Goal: Information Seeking & Learning: Check status

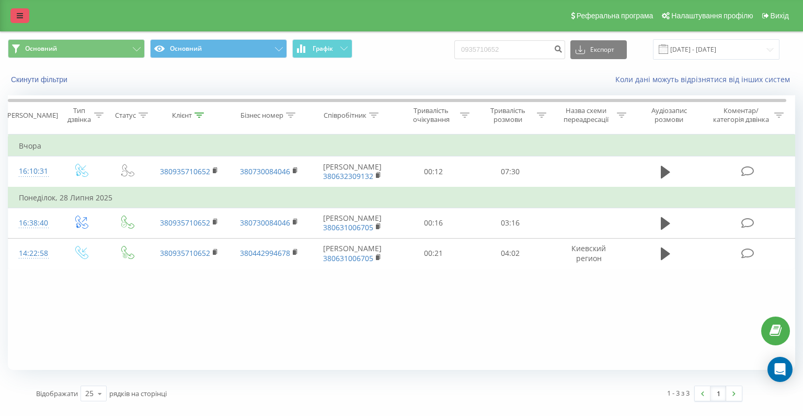
click at [11, 8] on div "Реферальна програма Налаштування профілю Вихід" at bounding box center [401, 15] width 803 height 31
click at [13, 9] on link at bounding box center [19, 15] width 19 height 15
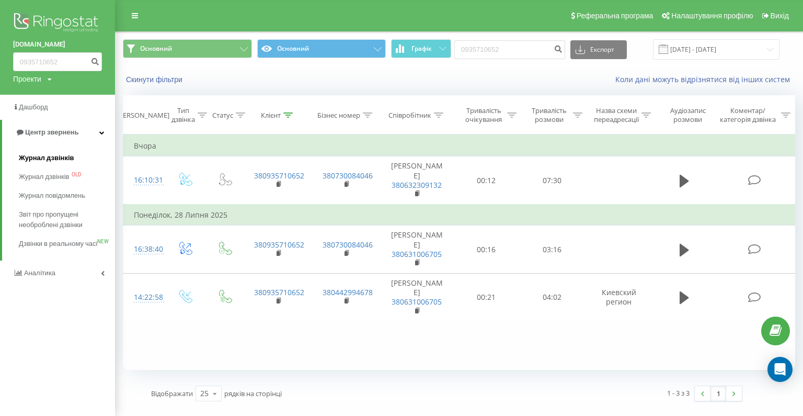
click at [61, 158] on span "Журнал дзвінків" at bounding box center [46, 158] width 55 height 10
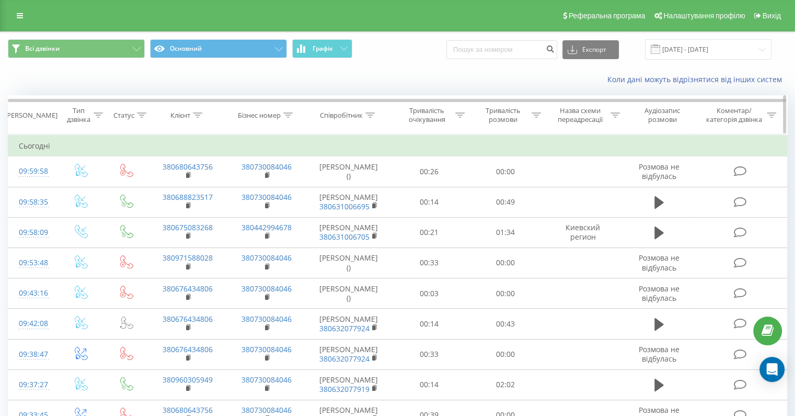
click at [341, 115] on div "Співробітник" at bounding box center [341, 115] width 43 height 9
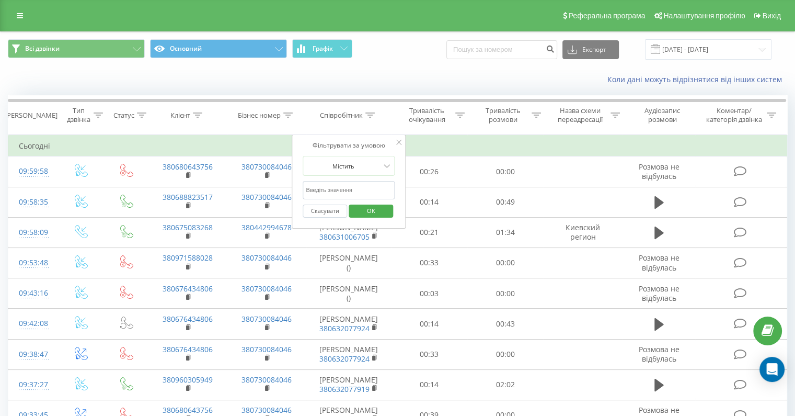
click at [339, 183] on input "text" at bounding box center [349, 190] width 92 height 18
type input "Гавриленко"
click at [371, 212] on span "OK" at bounding box center [371, 210] width 29 height 16
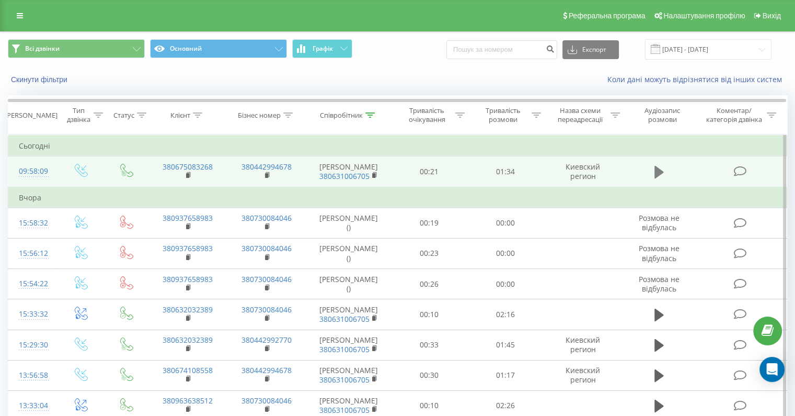
click at [661, 178] on icon at bounding box center [659, 172] width 9 height 15
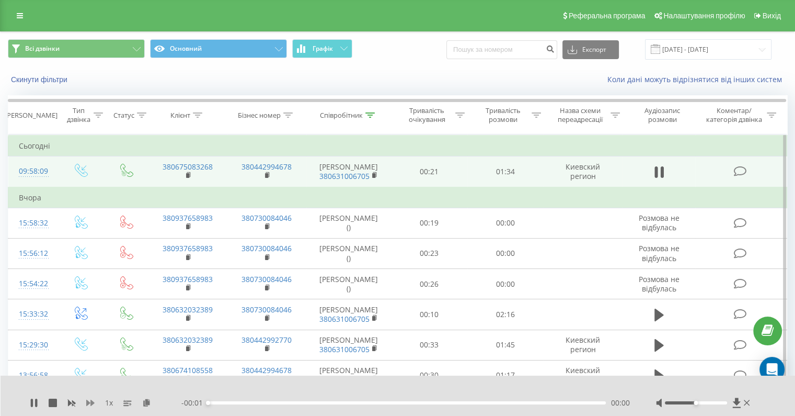
click at [90, 405] on icon at bounding box center [90, 403] width 8 height 8
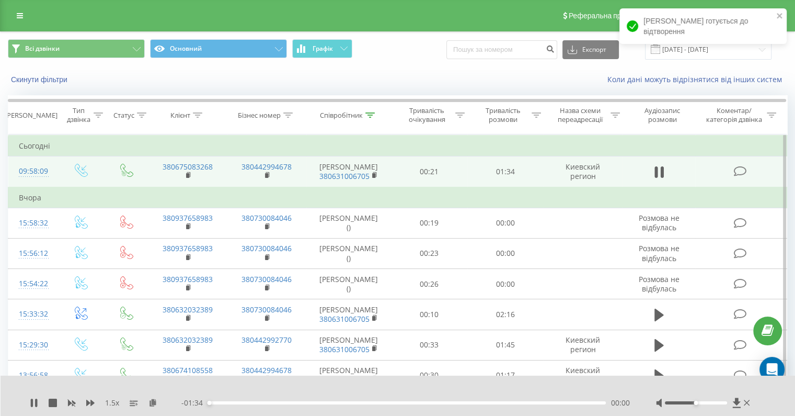
drag, startPoint x: 218, startPoint y: 404, endPoint x: 241, endPoint y: 402, distance: 22.6
click at [219, 404] on div "- 01:34 00:00 00:00" at bounding box center [405, 402] width 449 height 10
click at [241, 402] on div "00:07" at bounding box center [407, 402] width 398 height 3
click at [236, 404] on div "00:08" at bounding box center [407, 402] width 398 height 3
click at [243, 404] on div "00:08" at bounding box center [407, 402] width 398 height 3
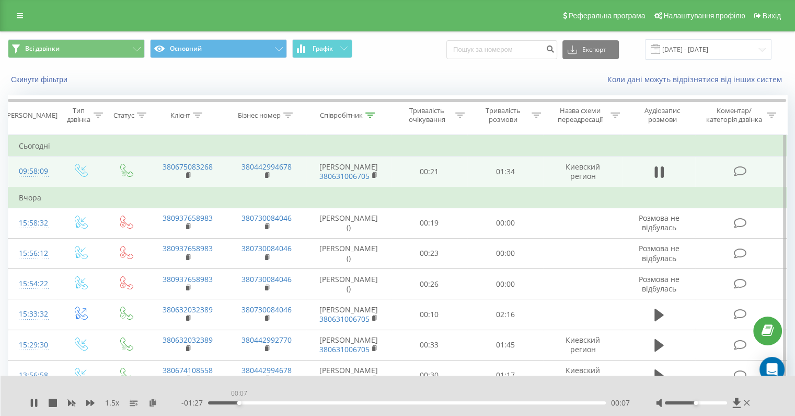
click at [239, 404] on div "00:07" at bounding box center [407, 402] width 398 height 3
click at [75, 403] on icon at bounding box center [72, 403] width 8 height 6
click at [236, 402] on div "00:09" at bounding box center [407, 402] width 398 height 3
click at [30, 401] on icon at bounding box center [34, 403] width 8 height 8
click at [24, 19] on link at bounding box center [19, 15] width 19 height 15
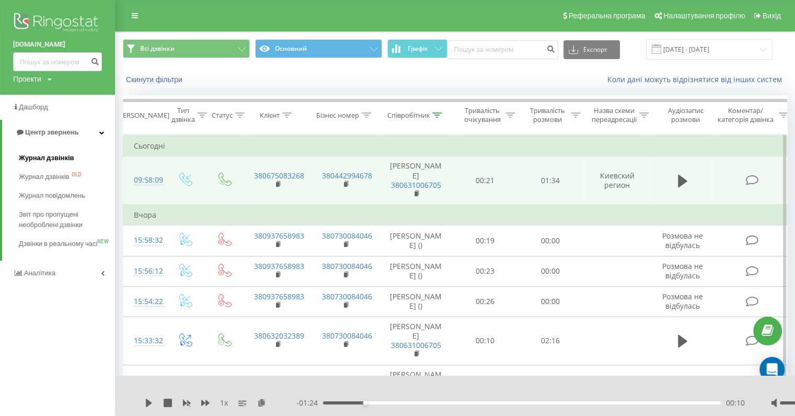
click at [50, 152] on link "Журнал дзвінків" at bounding box center [67, 158] width 96 height 19
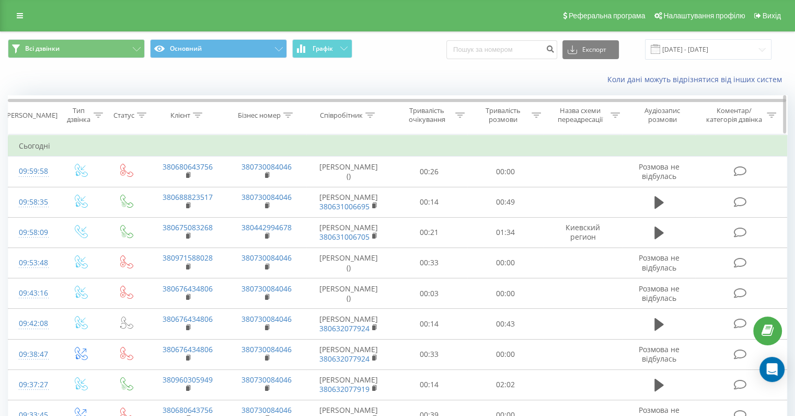
click at [329, 111] on div "Співробітник" at bounding box center [341, 115] width 43 height 9
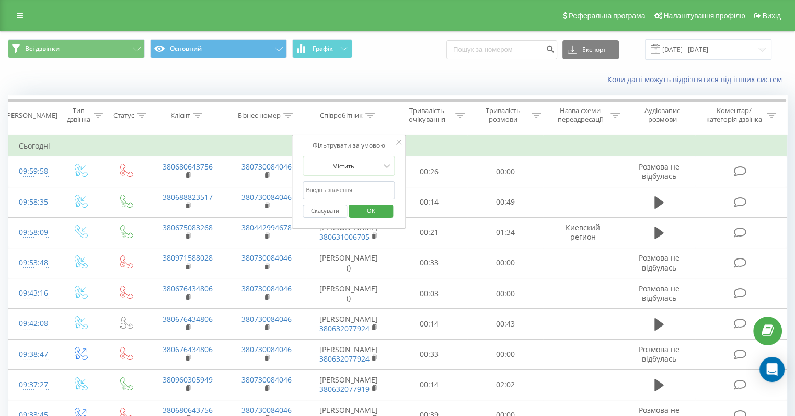
click at [341, 184] on input "text" at bounding box center [349, 190] width 92 height 18
type input "Гавриленко"
click at [372, 208] on span "OK" at bounding box center [371, 210] width 29 height 16
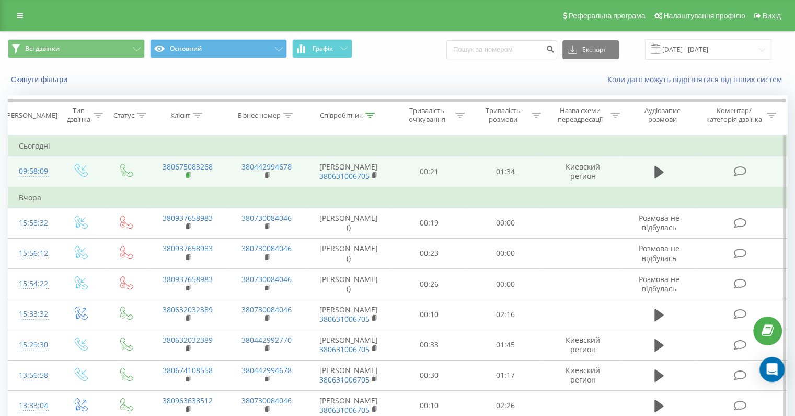
click at [187, 178] on rect at bounding box center [187, 175] width 3 height 5
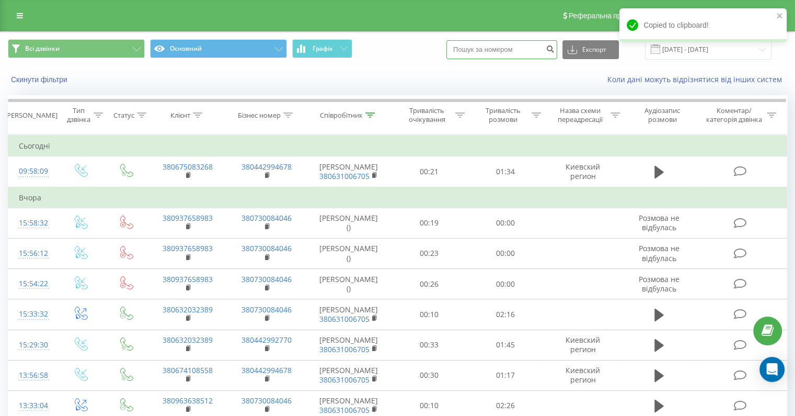
click at [527, 47] on input at bounding box center [502, 49] width 111 height 19
paste input "380675083268"
drag, startPoint x: 483, startPoint y: 48, endPoint x: 492, endPoint y: 56, distance: 12.2
click at [483, 49] on input "380675083268" at bounding box center [502, 49] width 111 height 19
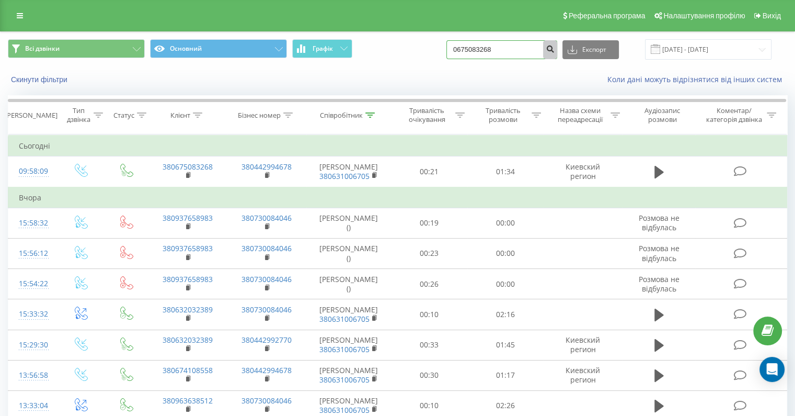
type input "0675083268"
click at [555, 44] on icon "submit" at bounding box center [550, 47] width 9 height 6
click at [555, 45] on icon "submit" at bounding box center [550, 47] width 9 height 6
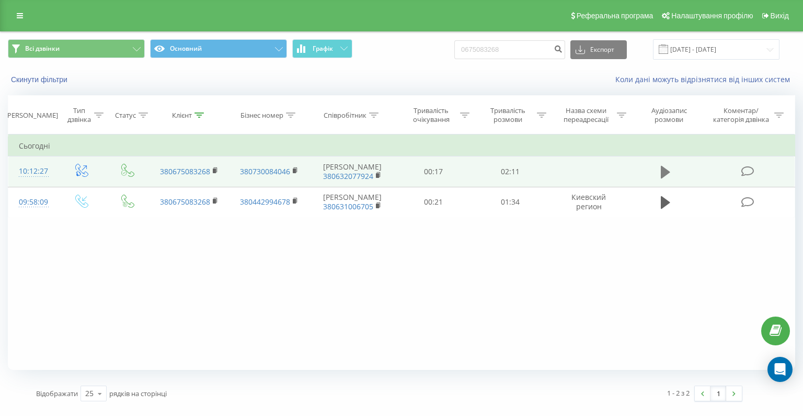
click at [663, 166] on icon at bounding box center [665, 172] width 9 height 13
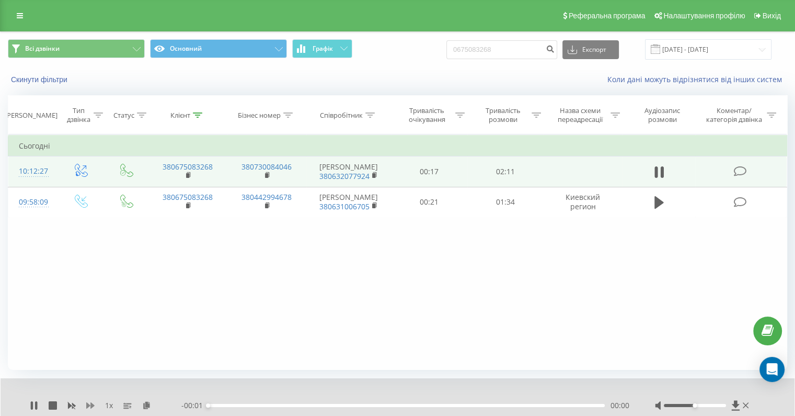
click at [87, 404] on icon at bounding box center [90, 405] width 8 height 6
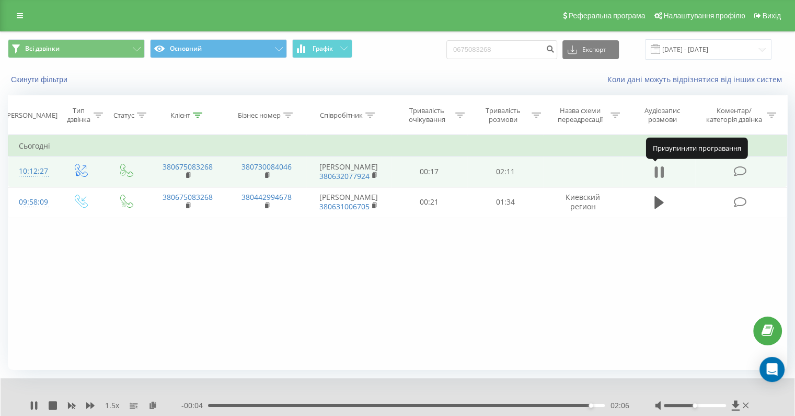
click at [658, 170] on icon at bounding box center [659, 172] width 9 height 15
drag, startPoint x: 518, startPoint y: 46, endPoint x: 414, endPoint y: 47, distance: 104.6
click at [414, 47] on div "Всі дзвінки Основний Графік 0675083268 Експорт .csv .xls .xlsx 19.05.2025 - 19.…" at bounding box center [398, 49] width 780 height 20
paste input "410855"
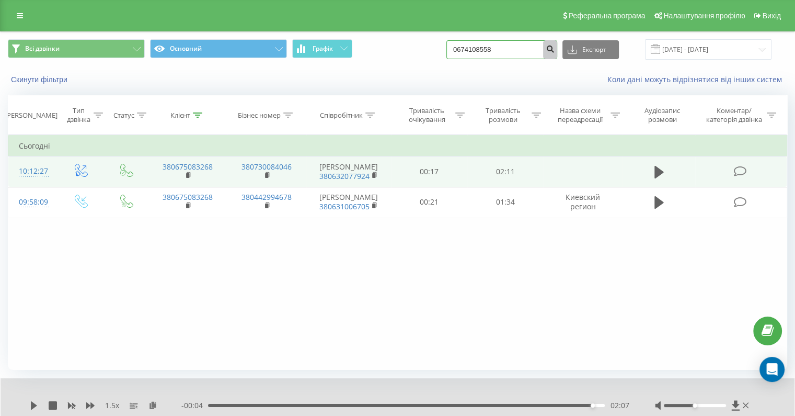
type input "0674108558"
click at [555, 49] on icon "submit" at bounding box center [550, 47] width 9 height 6
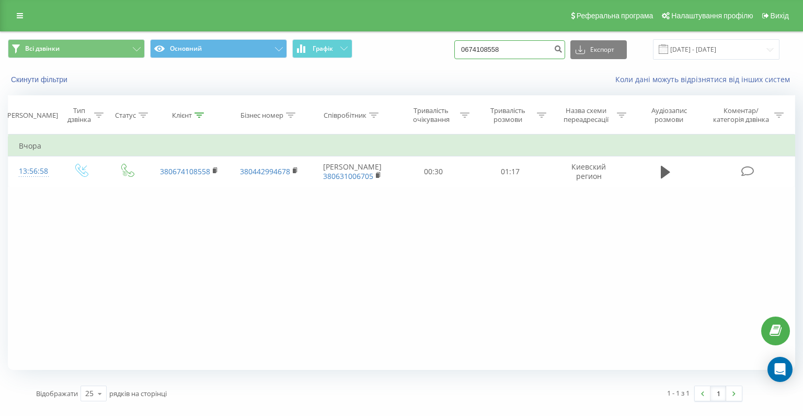
drag, startPoint x: 480, startPoint y: 49, endPoint x: 407, endPoint y: 45, distance: 73.3
click at [407, 45] on div "Всі дзвінки Основний Графік 0674108558 Експорт .csv .xls .xlsx [DATE] - [DATE]" at bounding box center [402, 49] width 788 height 20
paste input "38067508326"
click at [492, 50] on input "380675083268" at bounding box center [509, 49] width 111 height 19
click at [491, 51] on input "380675083268" at bounding box center [509, 49] width 111 height 19
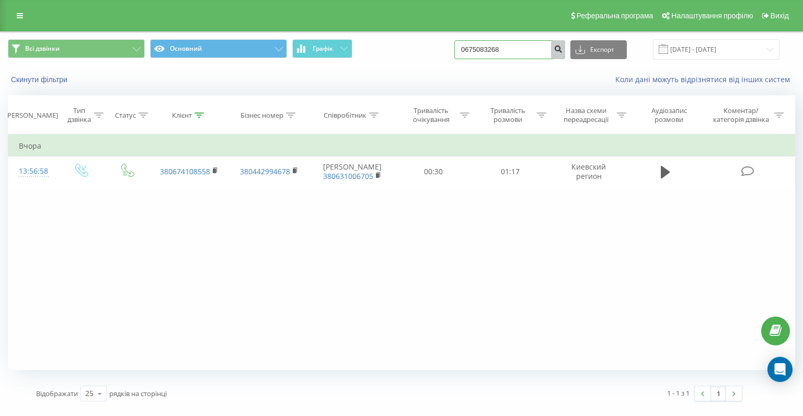
type input "0675083268"
click at [563, 51] on icon "submit" at bounding box center [558, 47] width 9 height 6
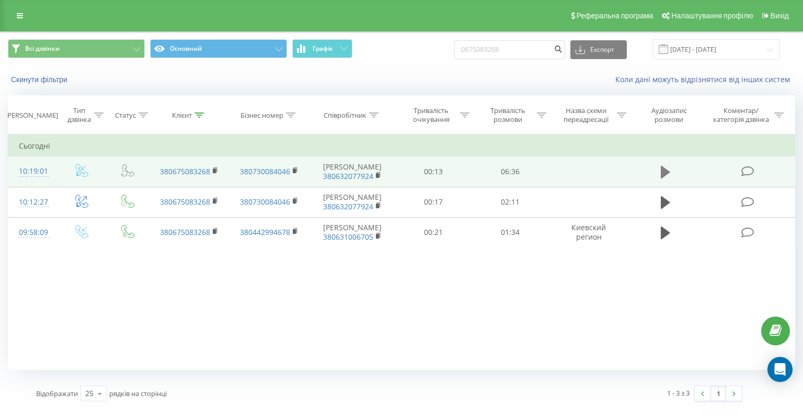
click at [671, 175] on button at bounding box center [666, 172] width 16 height 16
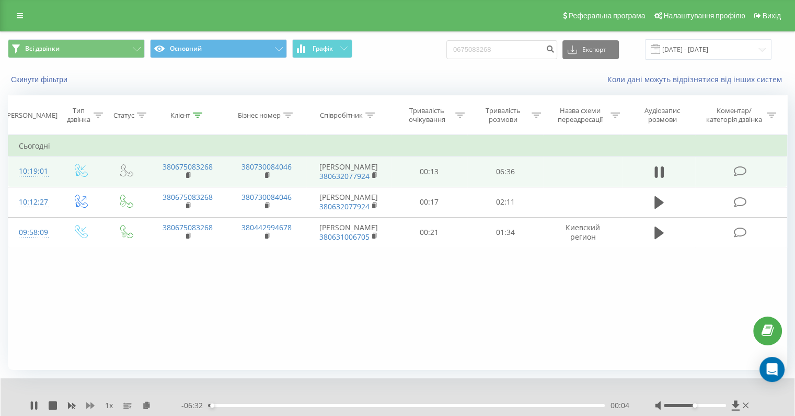
click at [91, 401] on icon at bounding box center [90, 405] width 8 height 8
click at [89, 407] on icon at bounding box center [90, 405] width 8 height 8
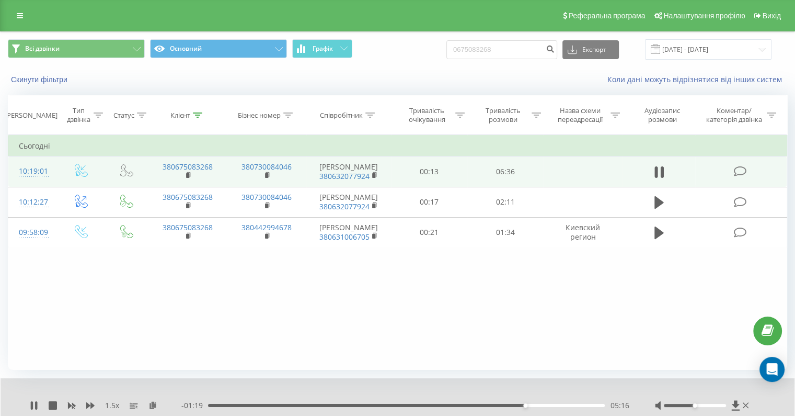
click at [519, 406] on div "05:16" at bounding box center [406, 405] width 397 height 3
click at [510, 406] on div "05:14" at bounding box center [406, 405] width 397 height 3
drag, startPoint x: 38, startPoint y: 24, endPoint x: 22, endPoint y: 21, distance: 16.3
click at [38, 24] on div "Реферальна програма Налаштування профілю Вихід" at bounding box center [397, 15] width 795 height 31
click at [22, 21] on link at bounding box center [19, 15] width 19 height 15
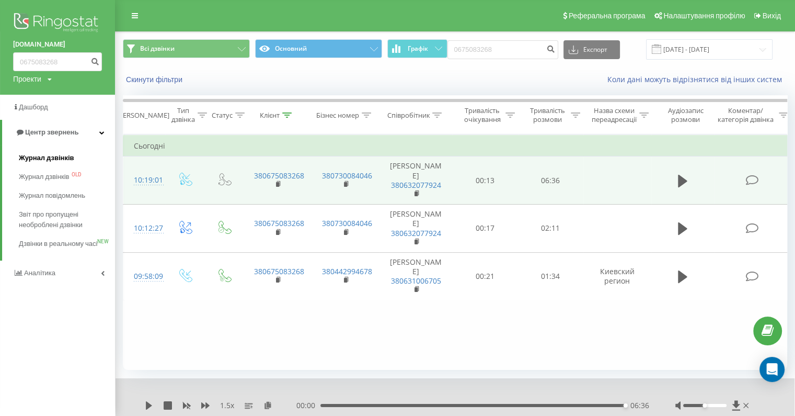
click at [56, 157] on span "Журнал дзвінків" at bounding box center [46, 158] width 55 height 10
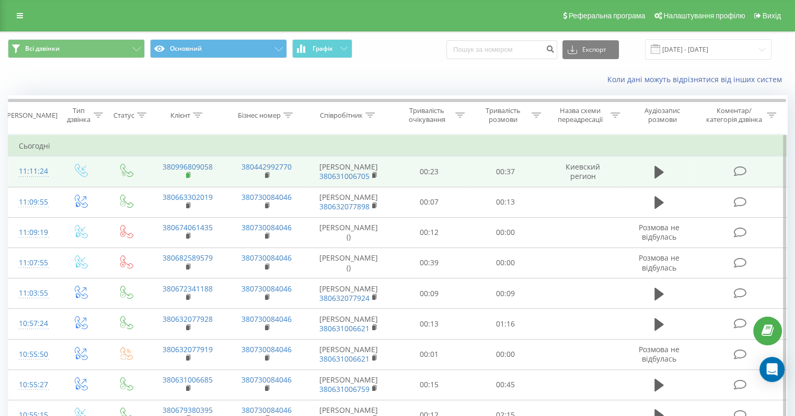
click at [190, 179] on icon at bounding box center [189, 175] width 6 height 7
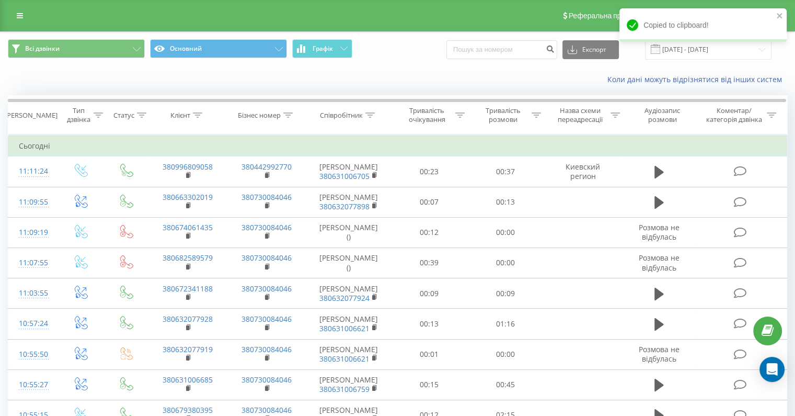
click at [25, 12] on link at bounding box center [19, 15] width 19 height 15
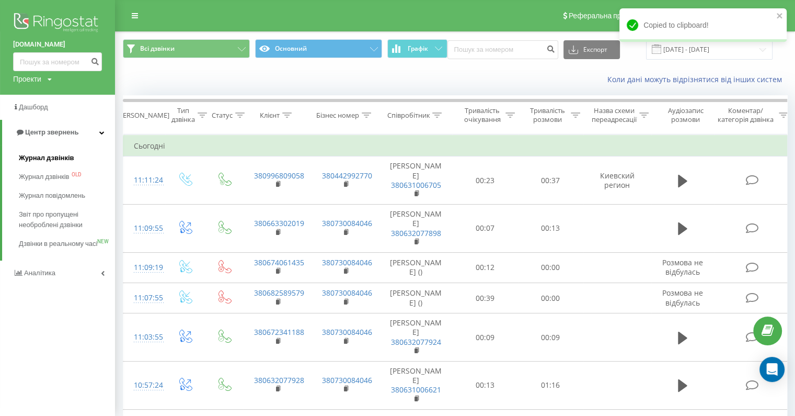
click at [52, 159] on span "Журнал дзвінків" at bounding box center [46, 158] width 55 height 10
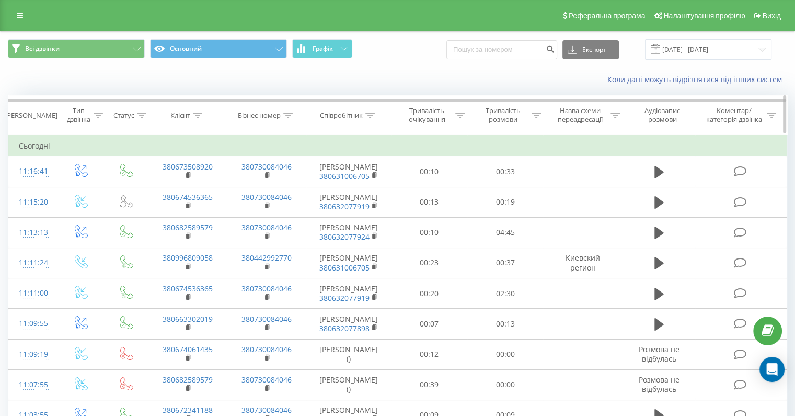
click at [356, 113] on div "Співробітник" at bounding box center [341, 115] width 43 height 9
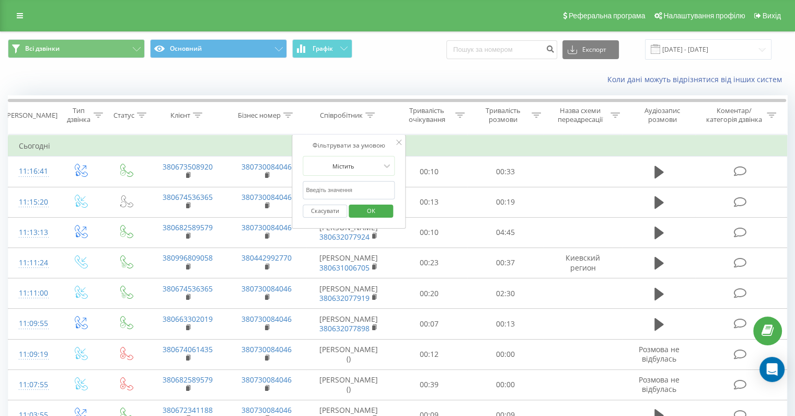
click at [351, 190] on input "text" at bounding box center [349, 190] width 92 height 18
type input "[PERSON_NAME]"
click at [370, 209] on span "OK" at bounding box center [371, 210] width 29 height 16
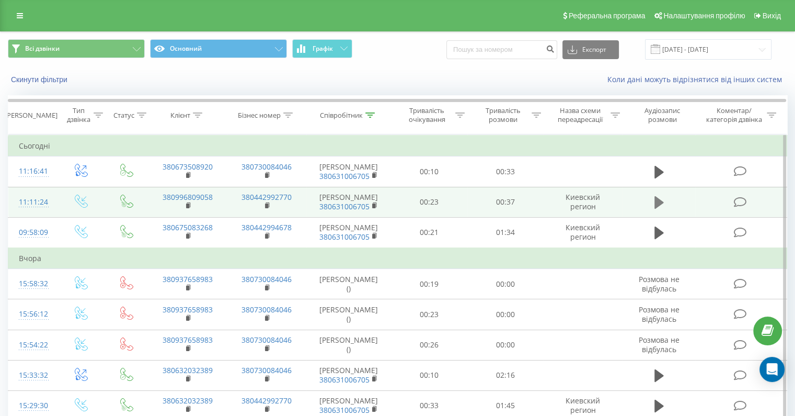
click at [661, 210] on icon at bounding box center [659, 202] width 9 height 15
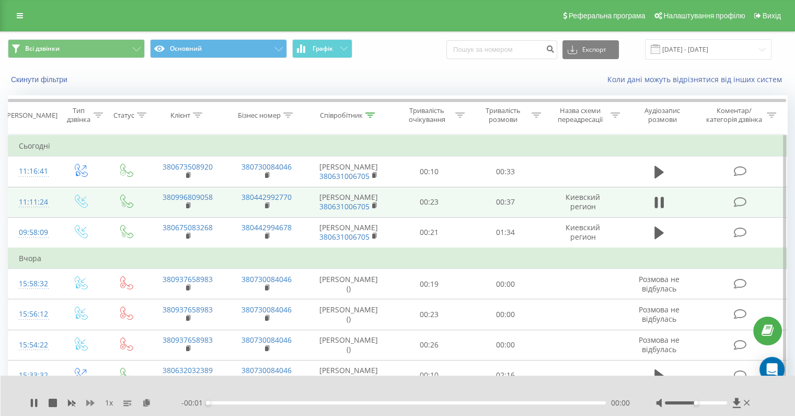
click at [90, 404] on icon at bounding box center [90, 403] width 8 height 8
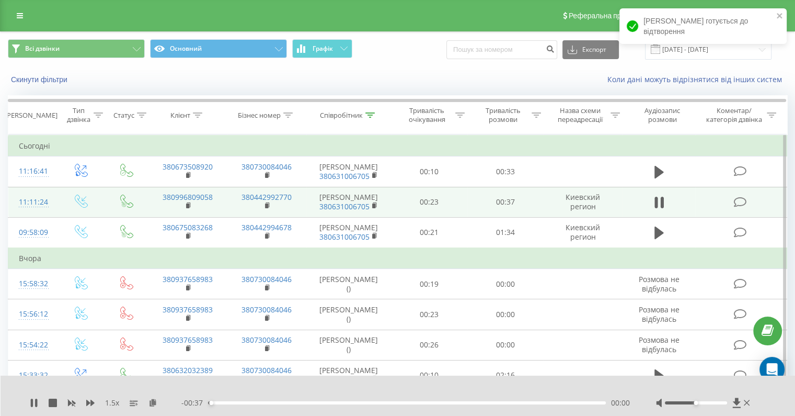
click at [232, 403] on div "00:00" at bounding box center [407, 402] width 398 height 3
drag, startPoint x: 253, startPoint y: 403, endPoint x: 277, endPoint y: 401, distance: 24.7
click at [253, 403] on div "00:04" at bounding box center [407, 402] width 398 height 3
click at [281, 401] on div "00:04" at bounding box center [407, 402] width 398 height 3
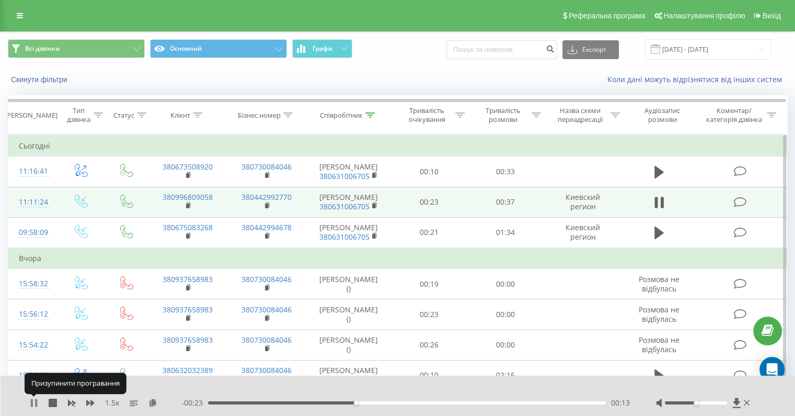
click at [32, 405] on icon at bounding box center [32, 403] width 2 height 8
click at [8, 15] on div "Реферальна програма Налаштування профілю Вихід" at bounding box center [397, 15] width 795 height 31
click at [17, 15] on icon at bounding box center [20, 15] width 6 height 7
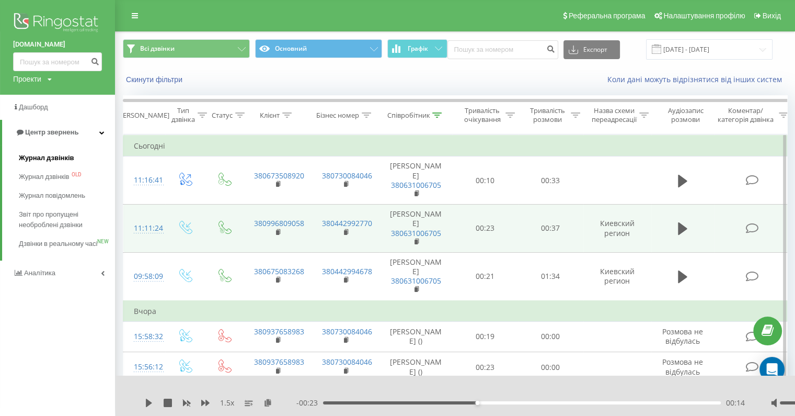
click at [59, 161] on span "Журнал дзвінків" at bounding box center [46, 158] width 55 height 10
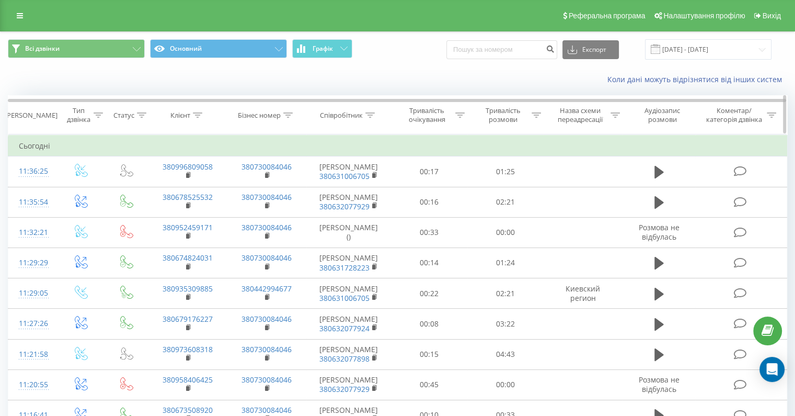
click at [340, 112] on div "Співробітник" at bounding box center [341, 115] width 43 height 9
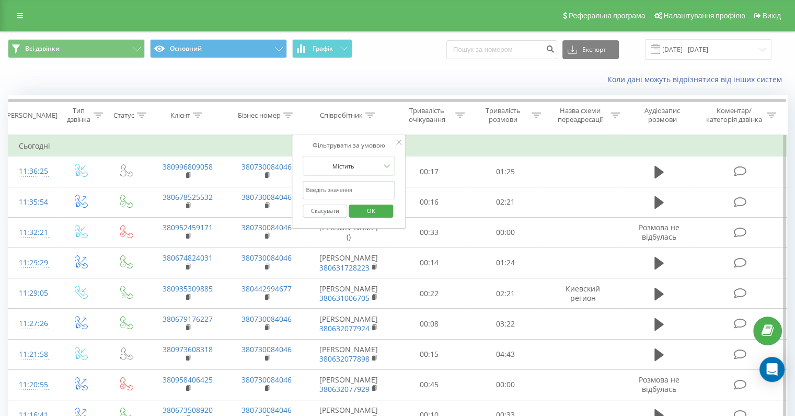
click at [344, 181] on input "text" at bounding box center [349, 190] width 92 height 18
type input "[PERSON_NAME]"
click at [370, 211] on span "OK" at bounding box center [371, 210] width 29 height 16
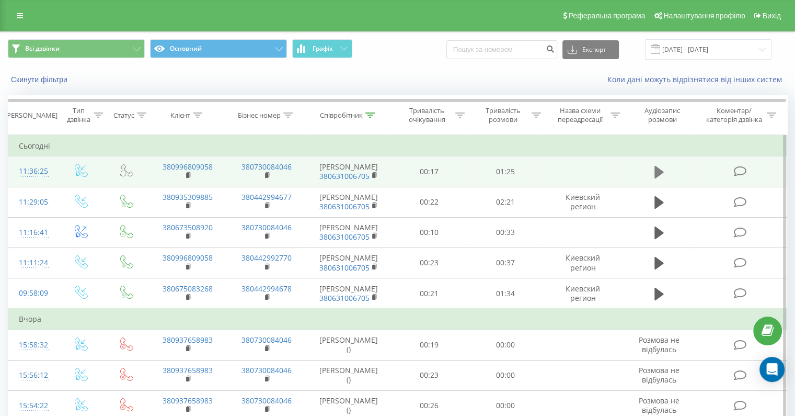
click at [655, 175] on icon at bounding box center [659, 172] width 9 height 13
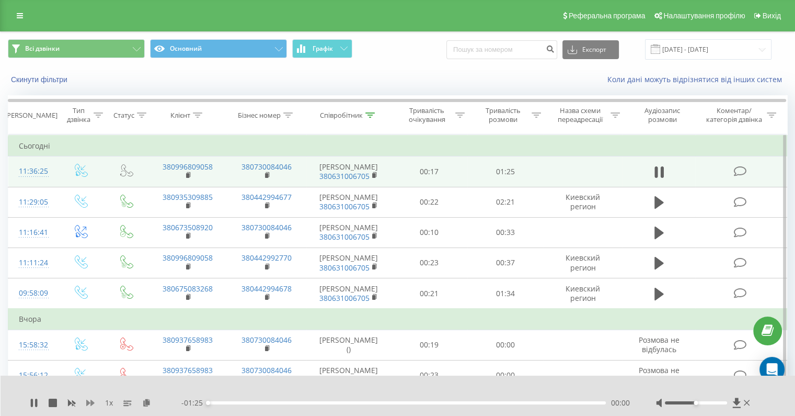
click at [88, 404] on icon at bounding box center [90, 403] width 8 height 6
click at [225, 400] on div "- 01:24 00:01 00:01" at bounding box center [405, 402] width 449 height 10
click at [262, 402] on div "00:01" at bounding box center [407, 402] width 398 height 3
click at [254, 401] on div "00:13" at bounding box center [407, 402] width 398 height 3
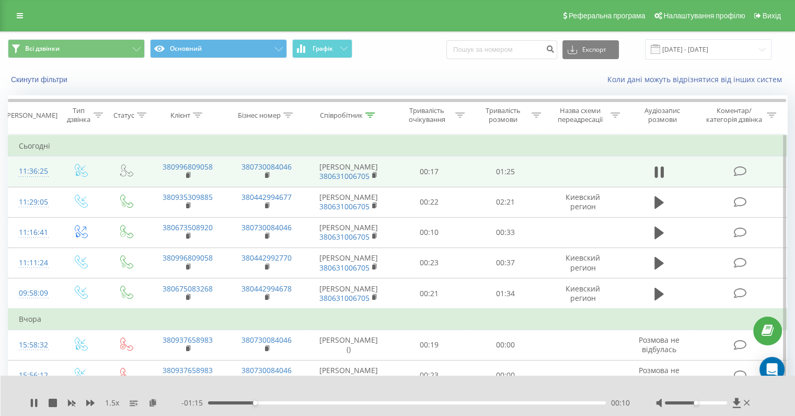
drag, startPoint x: 241, startPoint y: 402, endPoint x: 272, endPoint y: 400, distance: 31.0
click at [242, 402] on div "00:10" at bounding box center [407, 402] width 398 height 3
click at [270, 403] on div "00:13" at bounding box center [407, 402] width 398 height 3
click at [295, 404] on div "00:16" at bounding box center [407, 402] width 398 height 3
click at [298, 402] on div "00:18" at bounding box center [407, 402] width 398 height 3
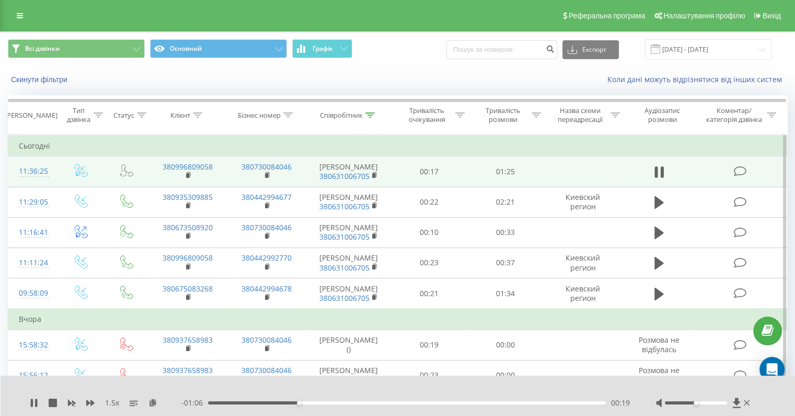
click at [310, 402] on div "00:19" at bounding box center [407, 402] width 398 height 3
click at [328, 404] on div "00:22" at bounding box center [407, 402] width 398 height 3
click at [346, 404] on div "00:26" at bounding box center [407, 402] width 398 height 3
drag, startPoint x: 381, startPoint y: 403, endPoint x: 406, endPoint y: 402, distance: 25.6
click at [381, 403] on div "00:30" at bounding box center [407, 402] width 398 height 3
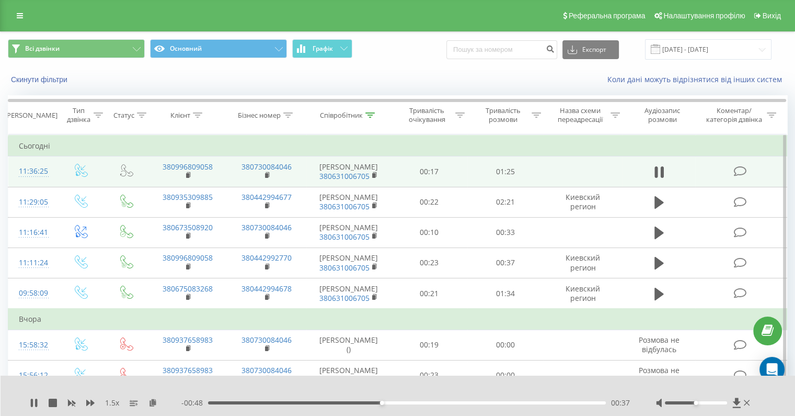
click at [418, 402] on div "00:37" at bounding box center [407, 402] width 398 height 3
click at [471, 401] on div "00:45" at bounding box center [407, 402] width 398 height 3
click at [494, 403] on div "00:56" at bounding box center [407, 402] width 398 height 3
click at [37, 404] on icon at bounding box center [36, 403] width 2 height 8
click at [543, 402] on div "01:14" at bounding box center [407, 402] width 398 height 3
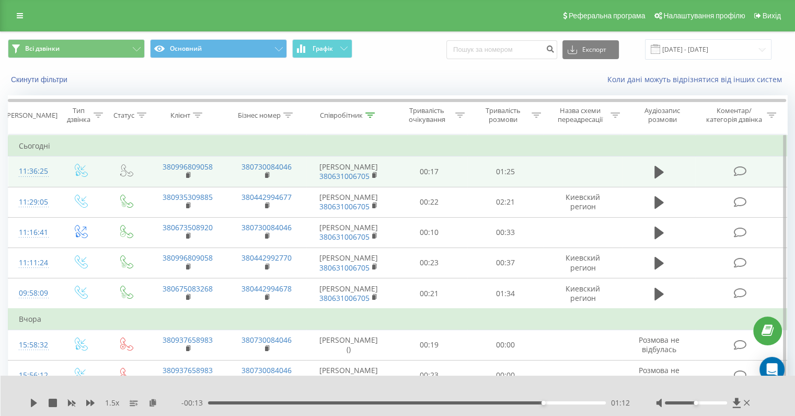
click at [29, 402] on div "1.5 x - 00:13 01:12 01:12" at bounding box center [398, 395] width 795 height 40
click at [30, 402] on icon at bounding box center [34, 403] width 8 height 8
click at [502, 403] on div "01:16" at bounding box center [407, 402] width 398 height 3
click at [33, 402] on icon at bounding box center [34, 403] width 8 height 8
